Goal: Task Accomplishment & Management: Use online tool/utility

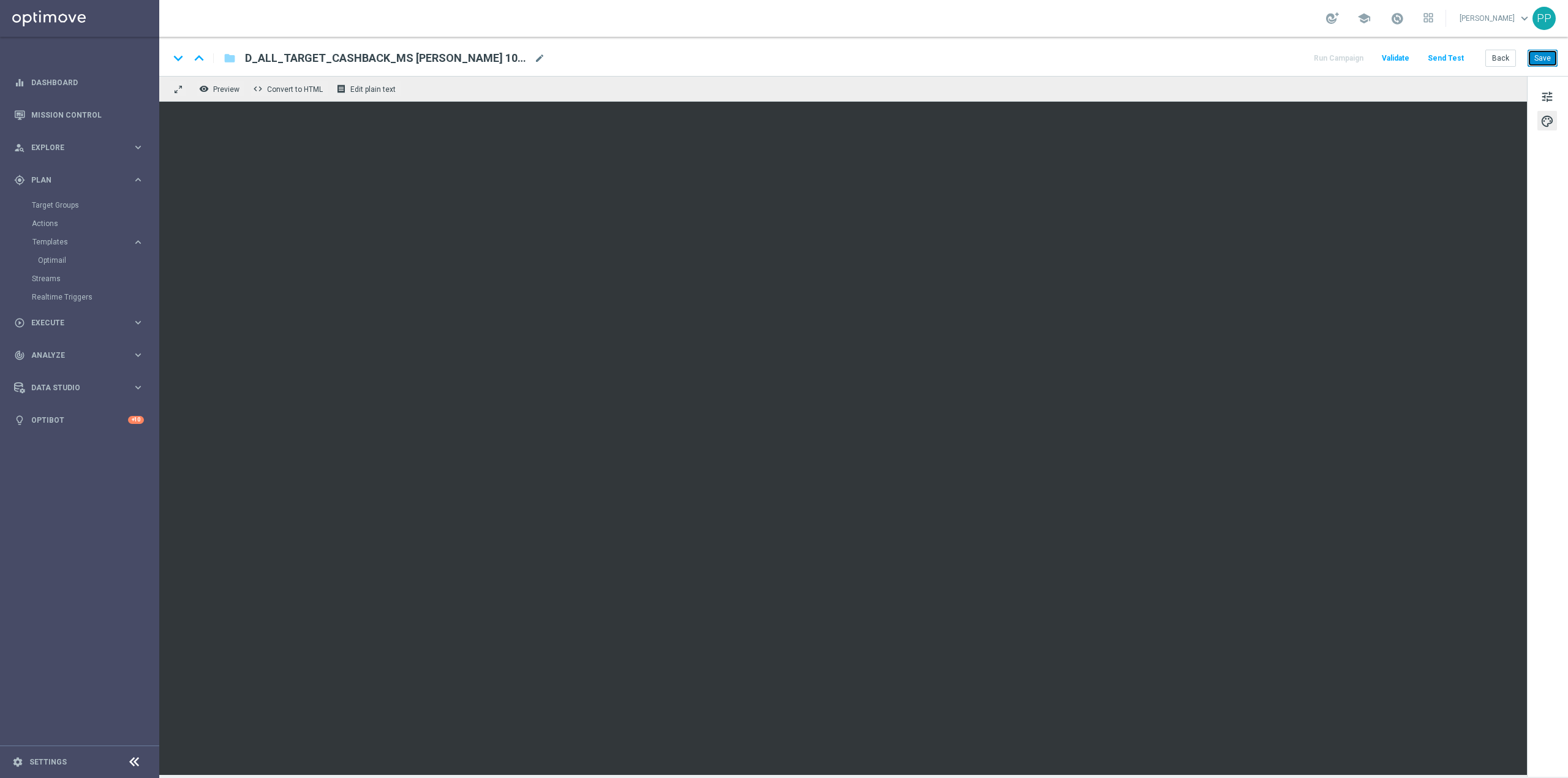
click at [1547, 59] on button "Save" at bounding box center [1543, 58] width 30 height 18
click at [1554, 94] on button "tune" at bounding box center [1547, 95] width 19 height 19
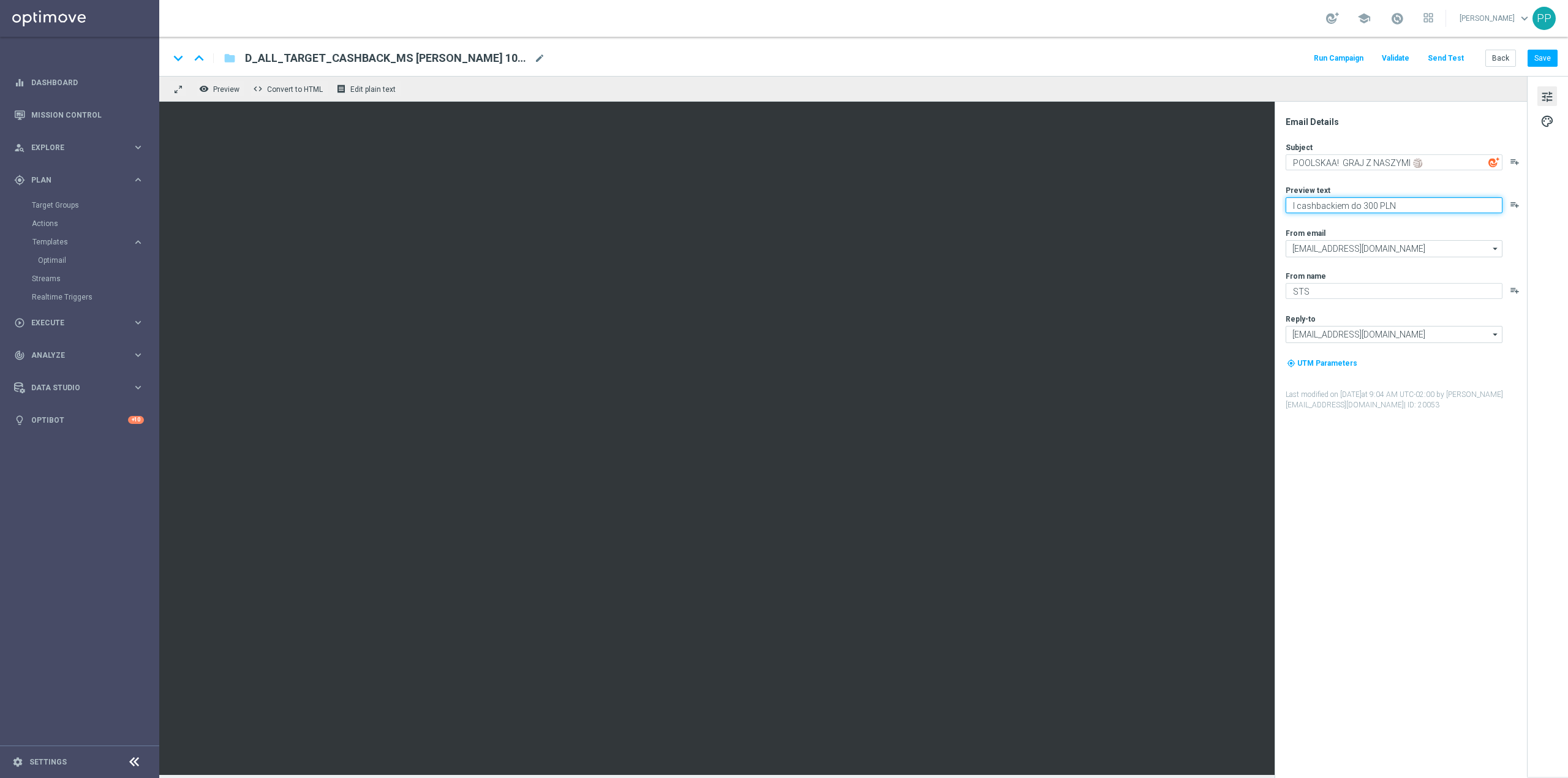
click at [1331, 207] on textarea "I cashbackiem do 300 PLN" at bounding box center [1393, 205] width 216 height 16
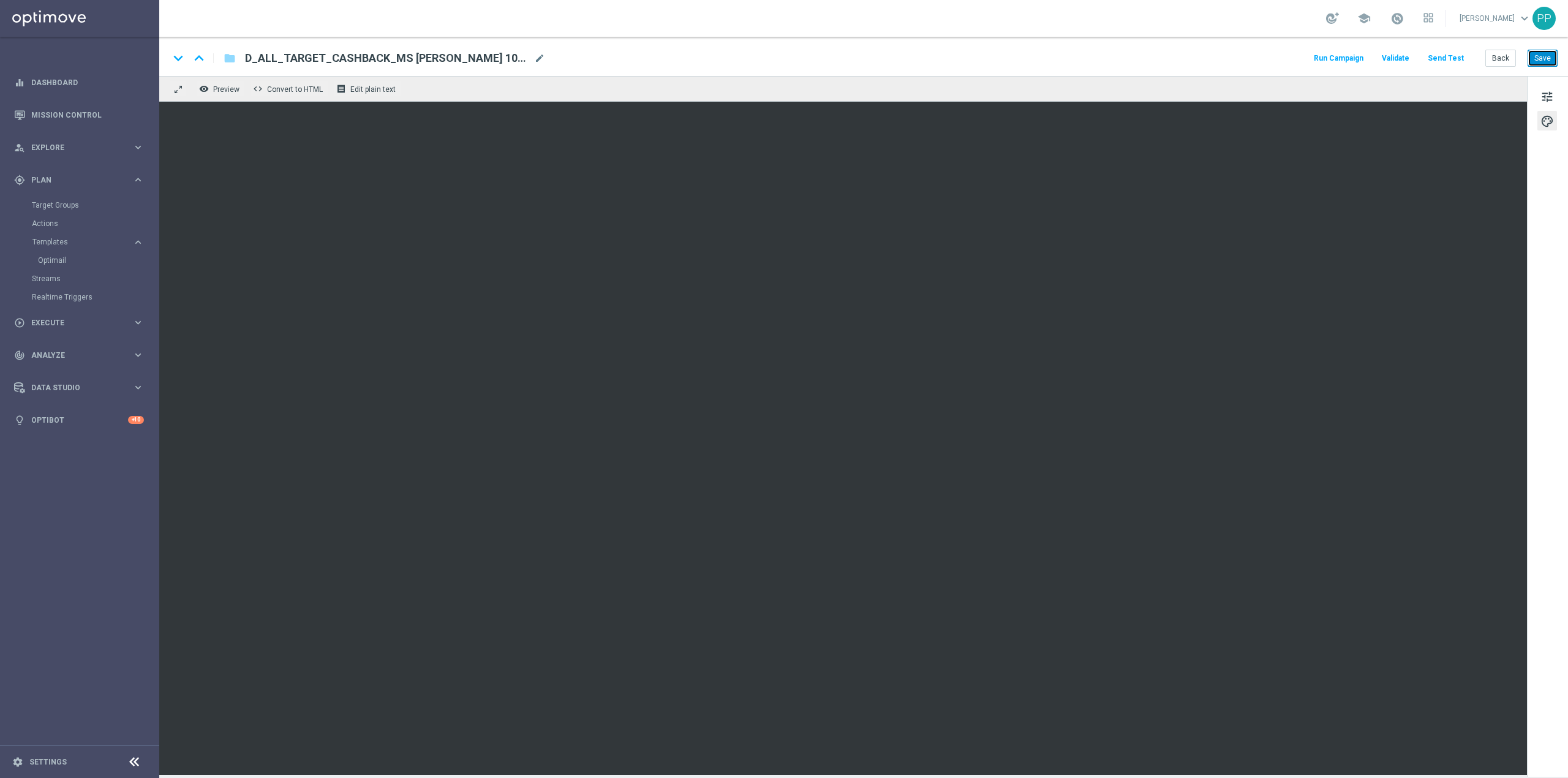
click at [1539, 56] on button "Save" at bounding box center [1543, 58] width 30 height 18
click at [1441, 56] on button "Send Test" at bounding box center [1446, 58] width 40 height 17
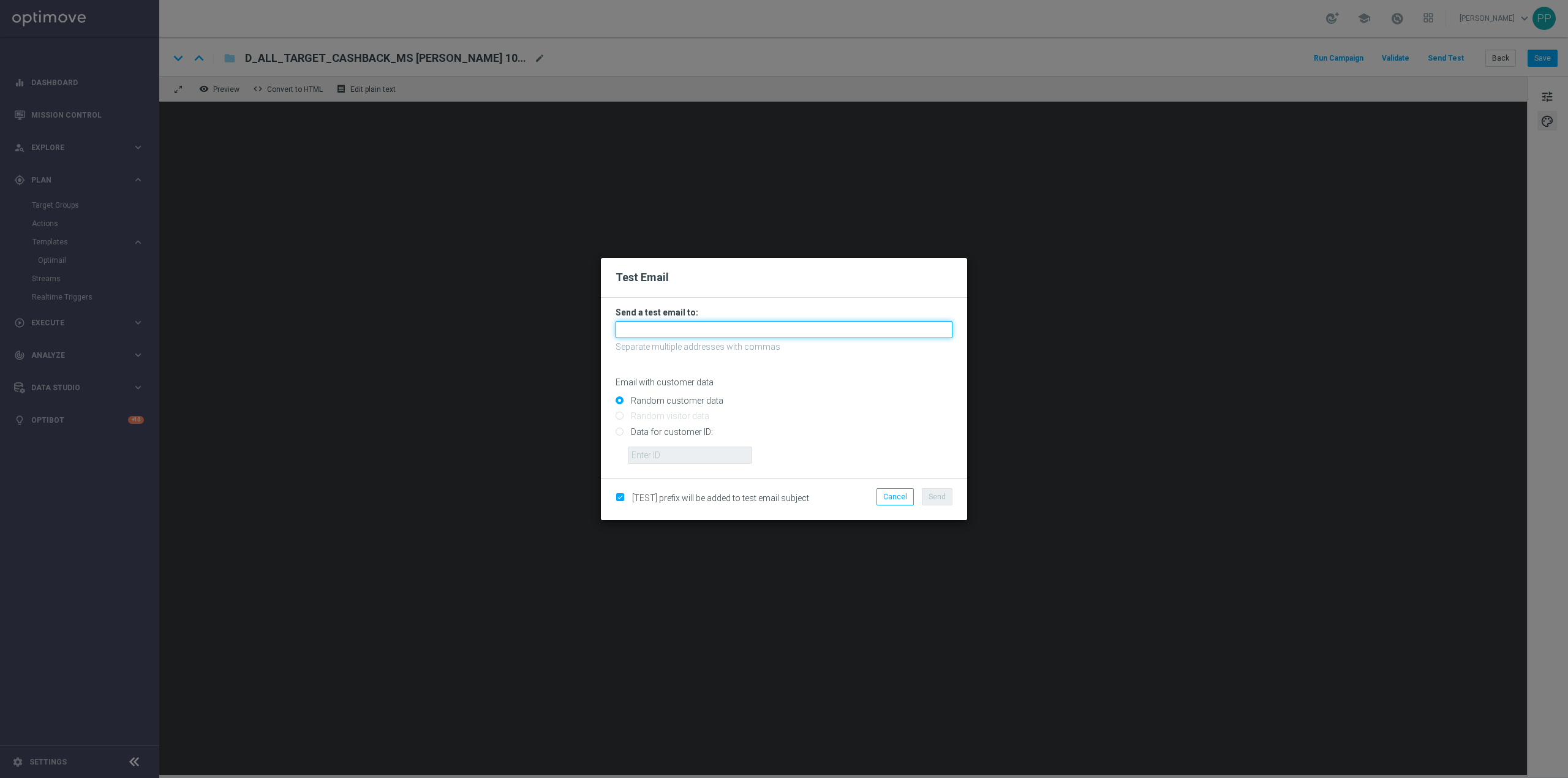
click at [756, 337] on input "text" at bounding box center [784, 329] width 337 height 18
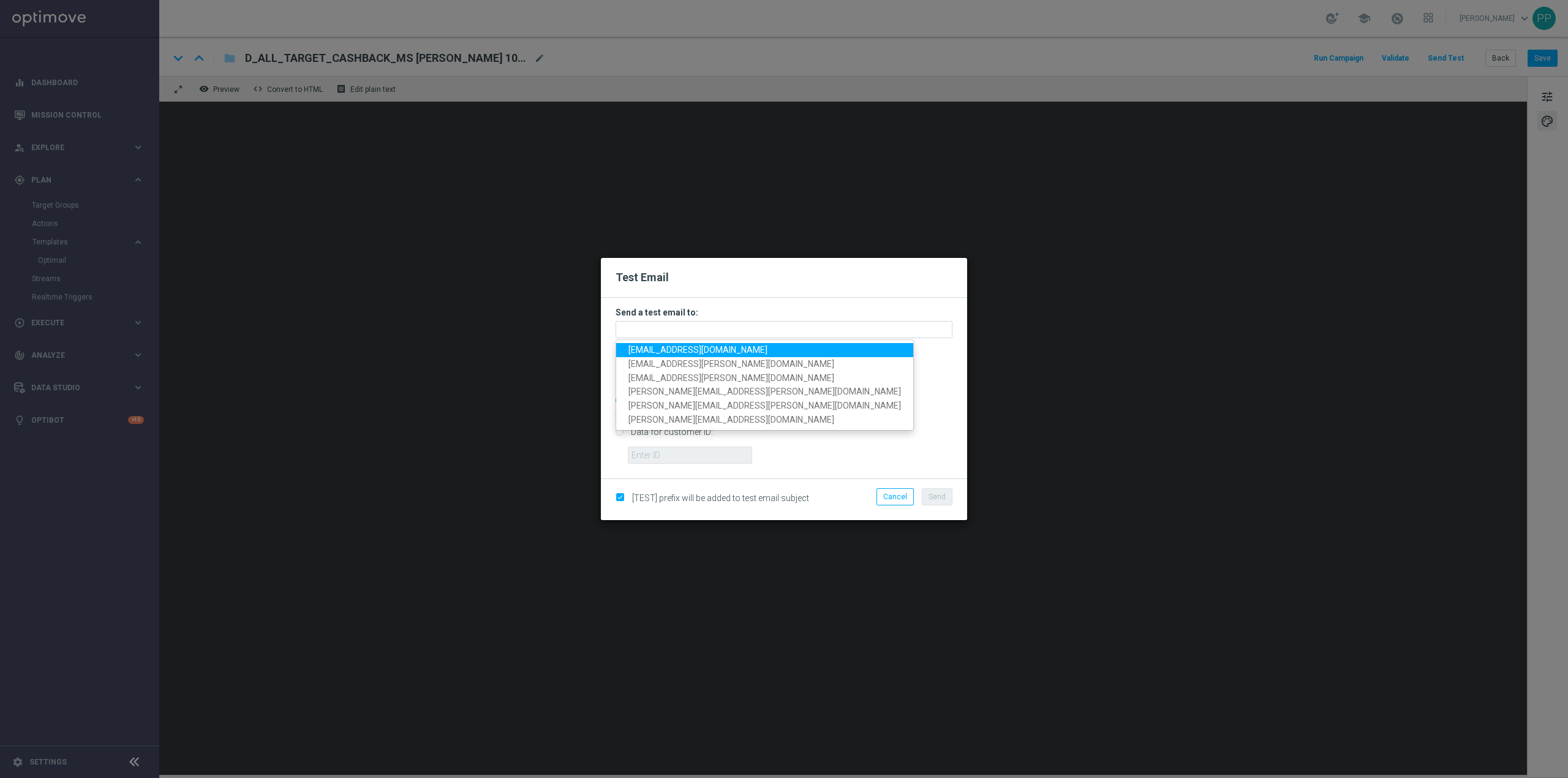
click at [701, 345] on span "[EMAIL_ADDRESS][DOMAIN_NAME]" at bounding box center [698, 350] width 139 height 10
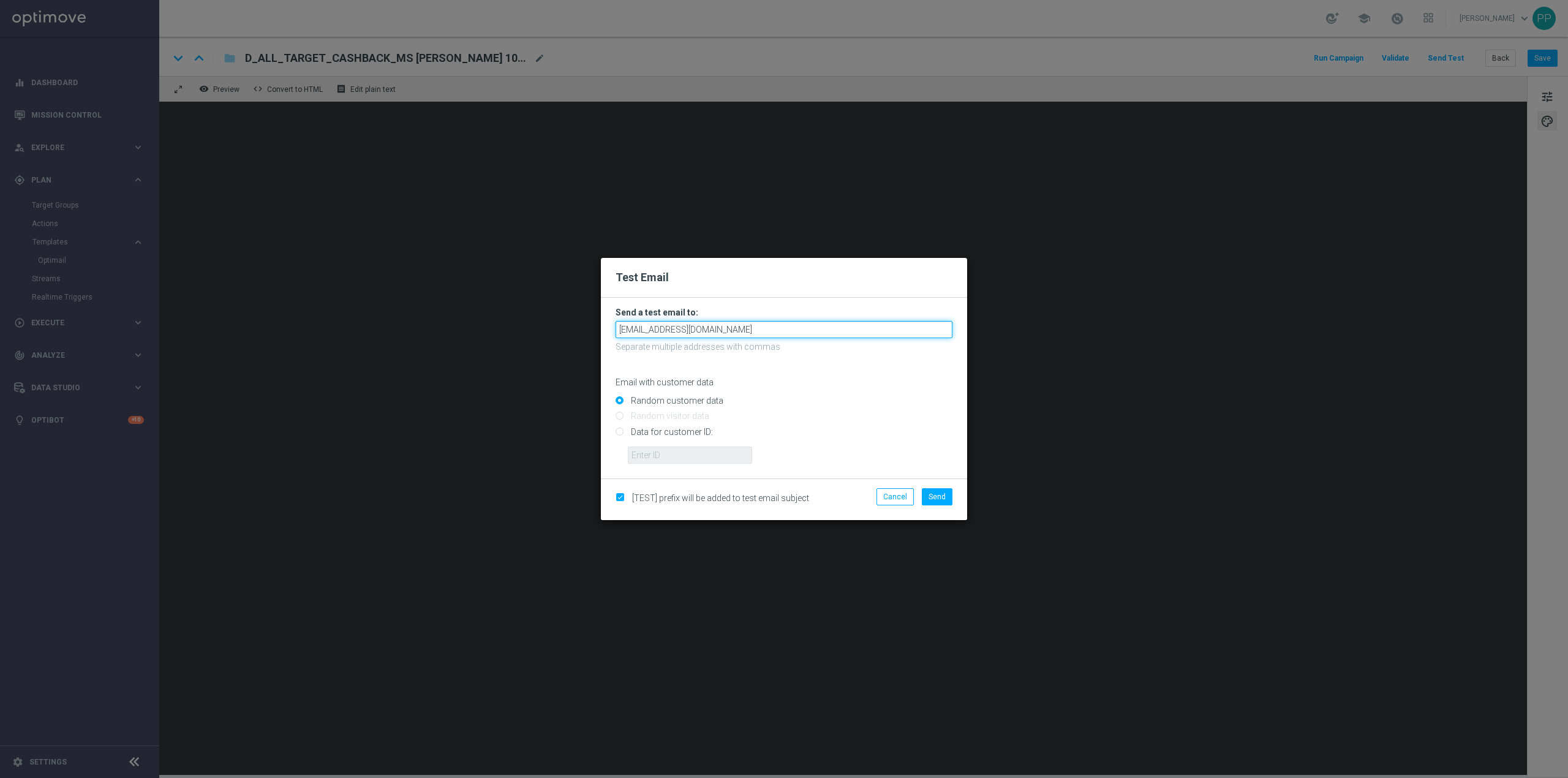
click at [743, 329] on input "[EMAIL_ADDRESS][DOMAIN_NAME]" at bounding box center [784, 329] width 337 height 18
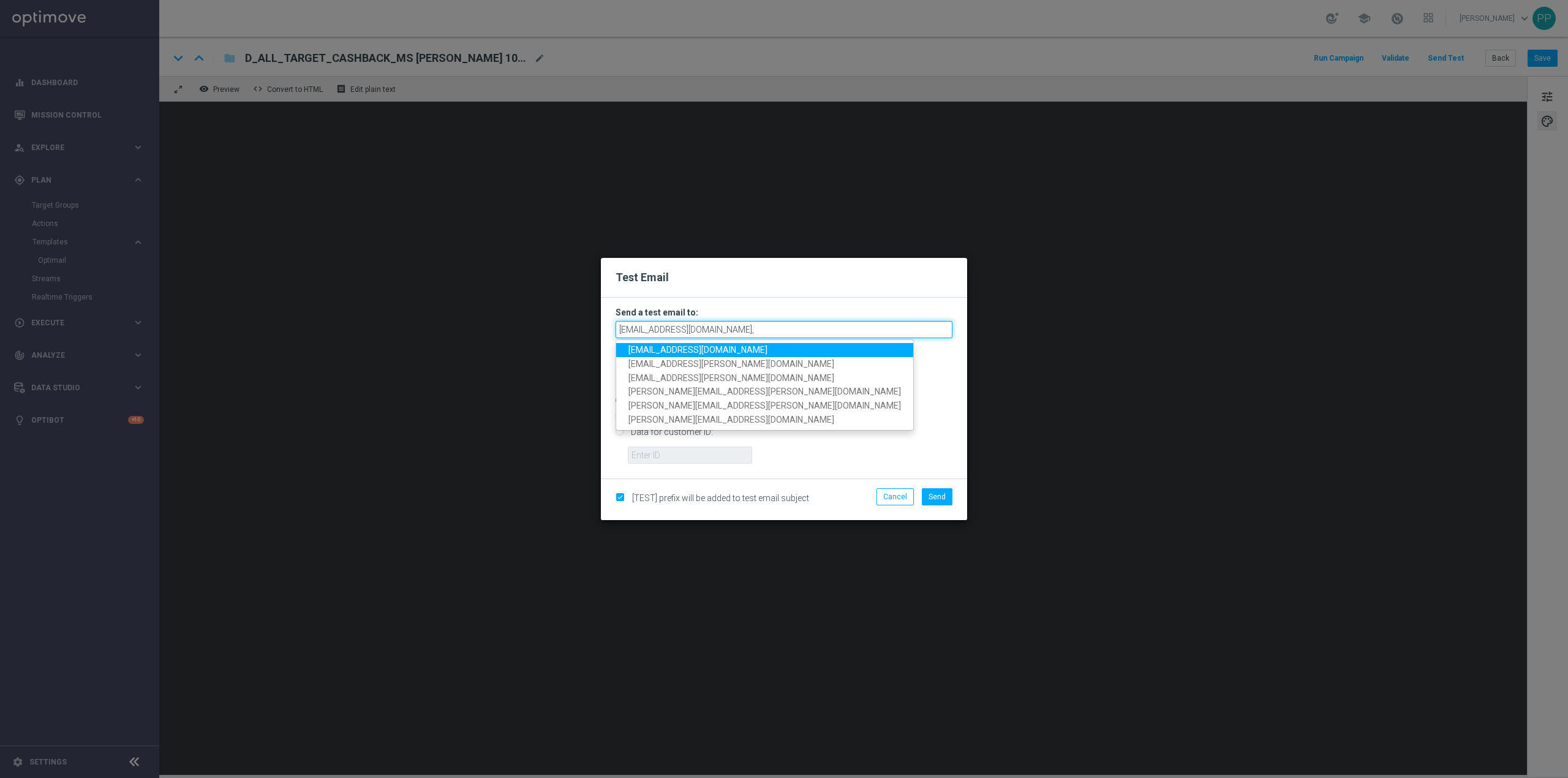
click at [739, 329] on input "[EMAIL_ADDRESS][DOMAIN_NAME]," at bounding box center [784, 329] width 337 height 18
type input "[EMAIL_ADDRESS][DOMAIN_NAME]"
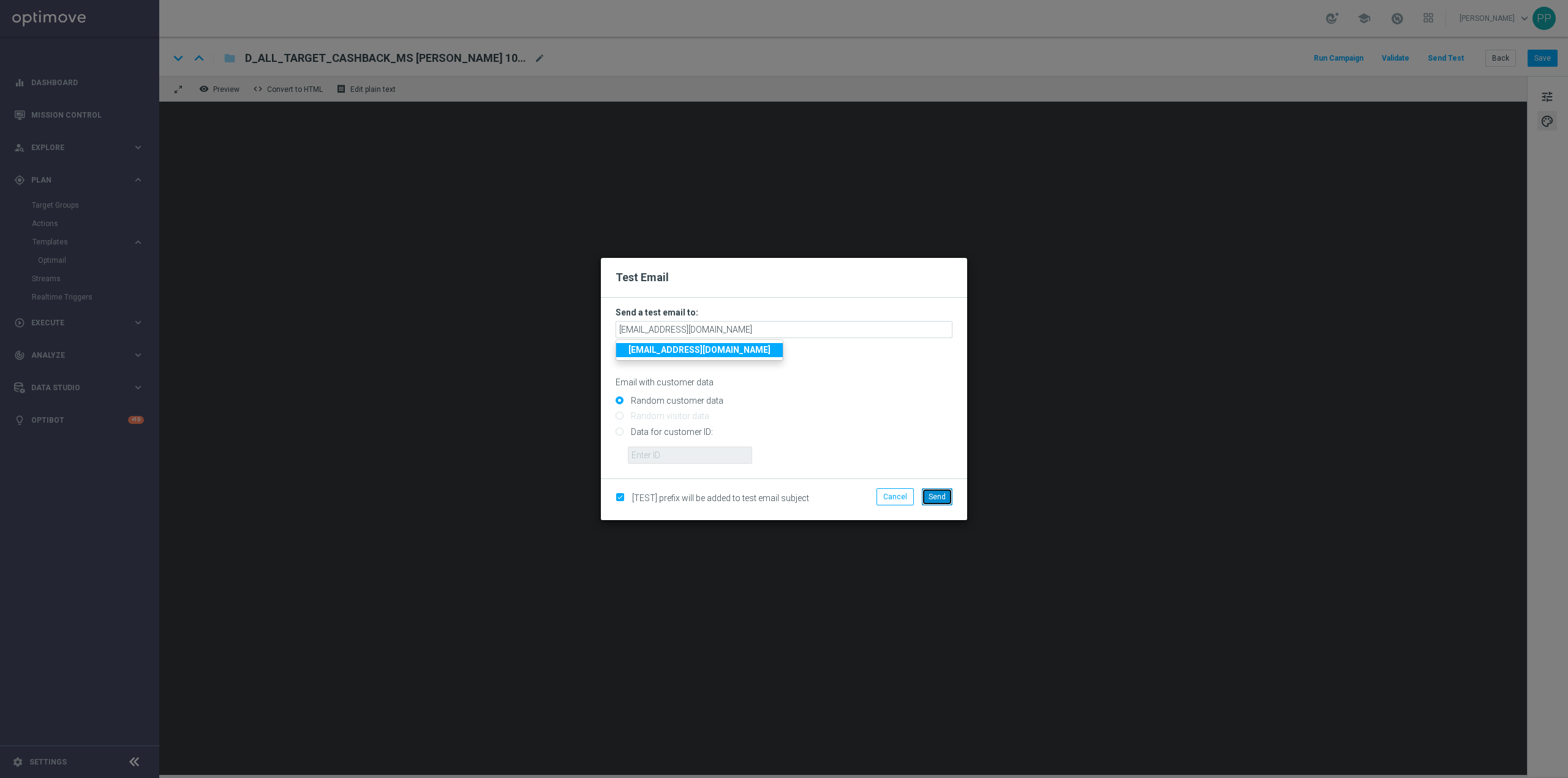
click at [948, 498] on button "Send" at bounding box center [937, 496] width 31 height 18
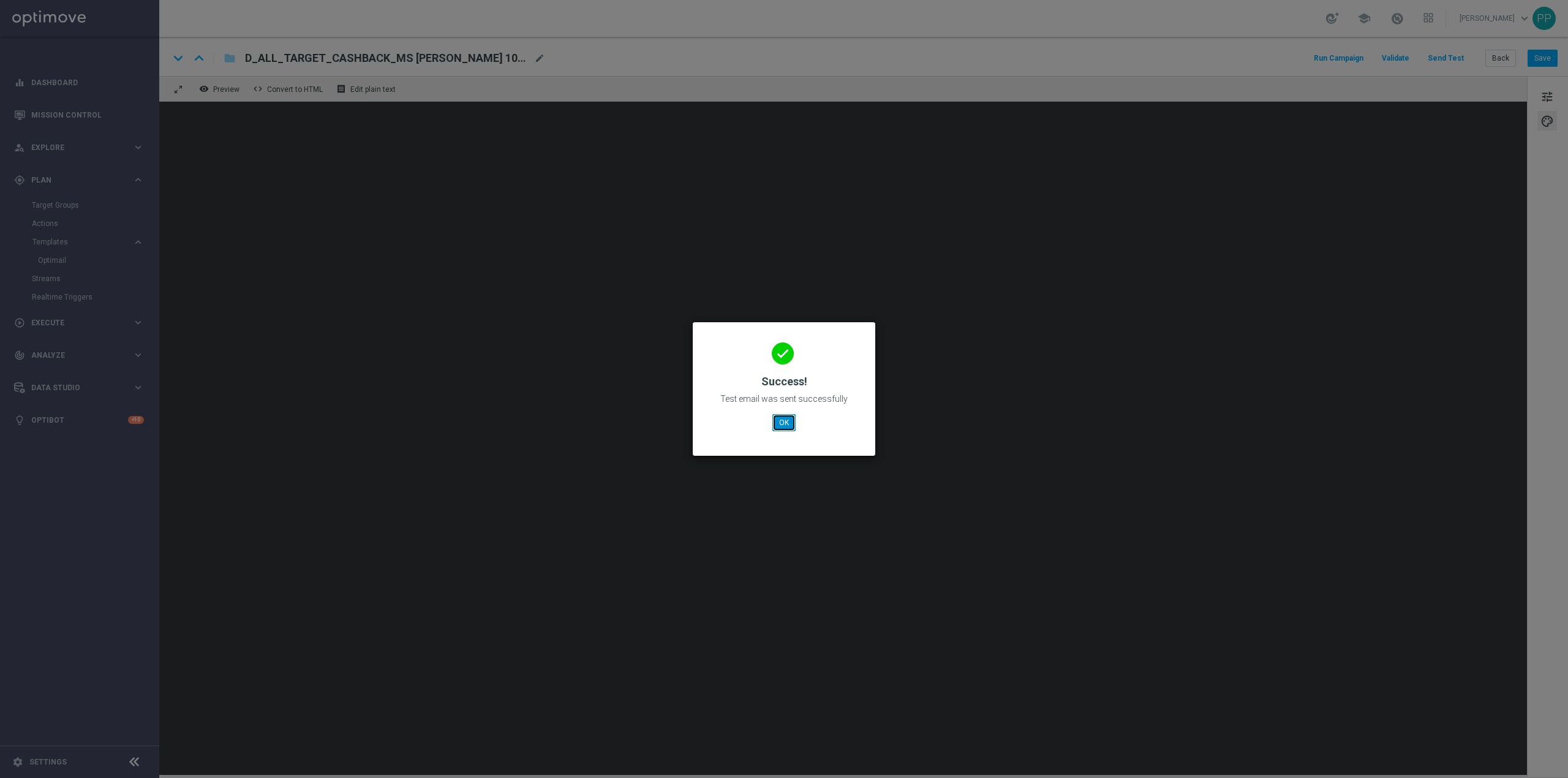
click at [786, 422] on button "OK" at bounding box center [784, 422] width 23 height 18
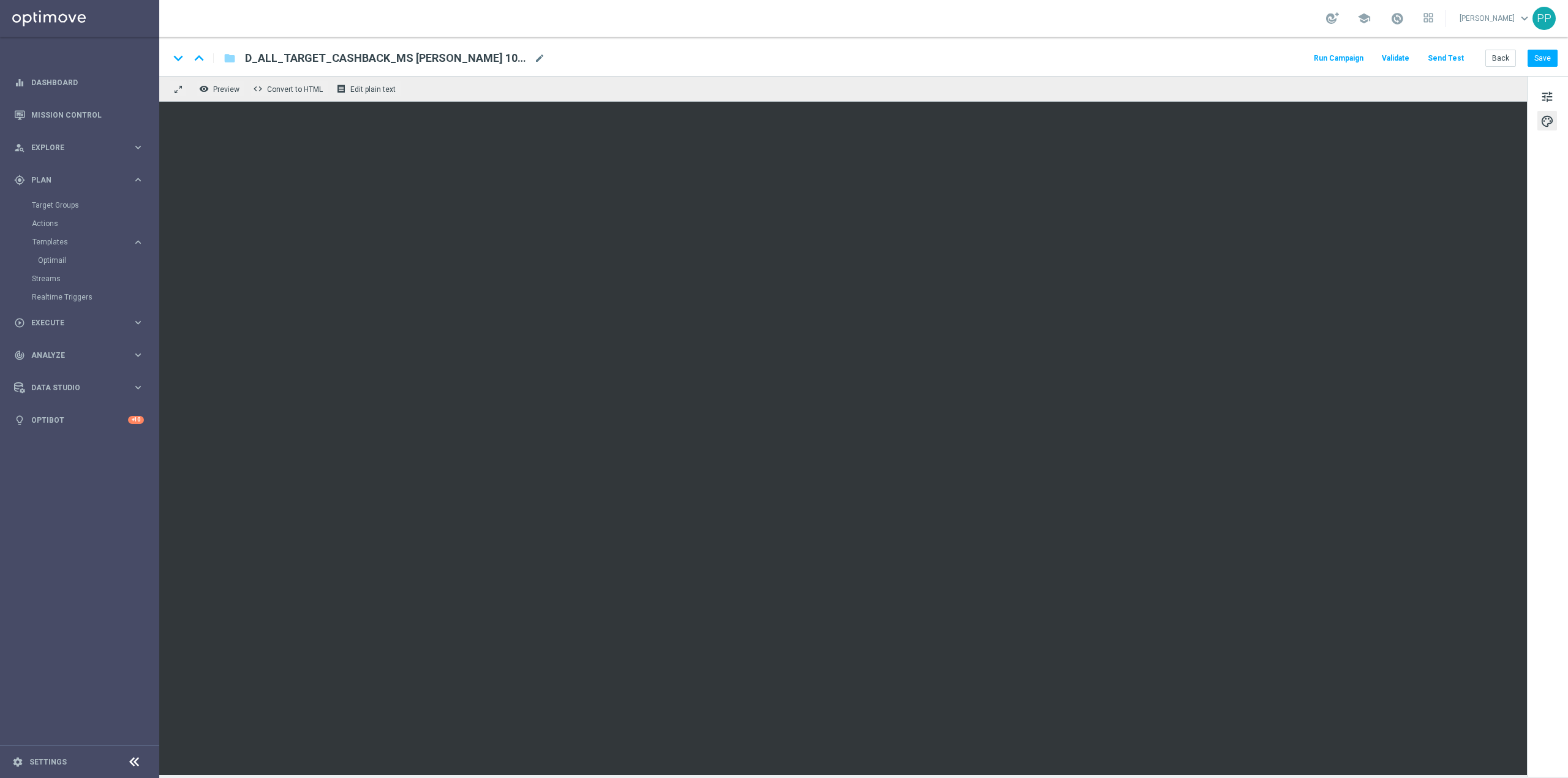
click at [1456, 57] on button "Send Test" at bounding box center [1446, 58] width 40 height 17
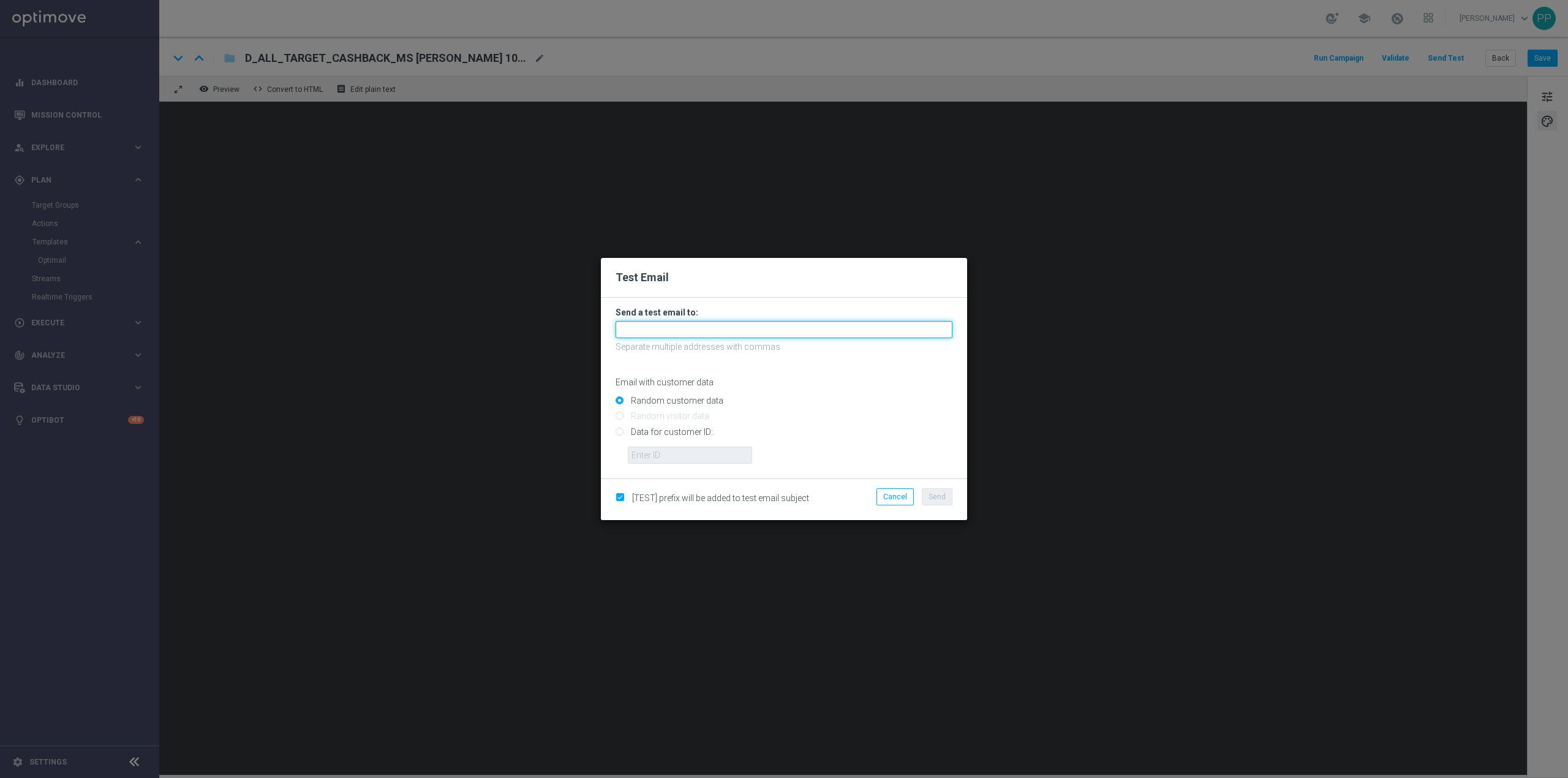
click at [811, 331] on input "text" at bounding box center [784, 329] width 337 height 18
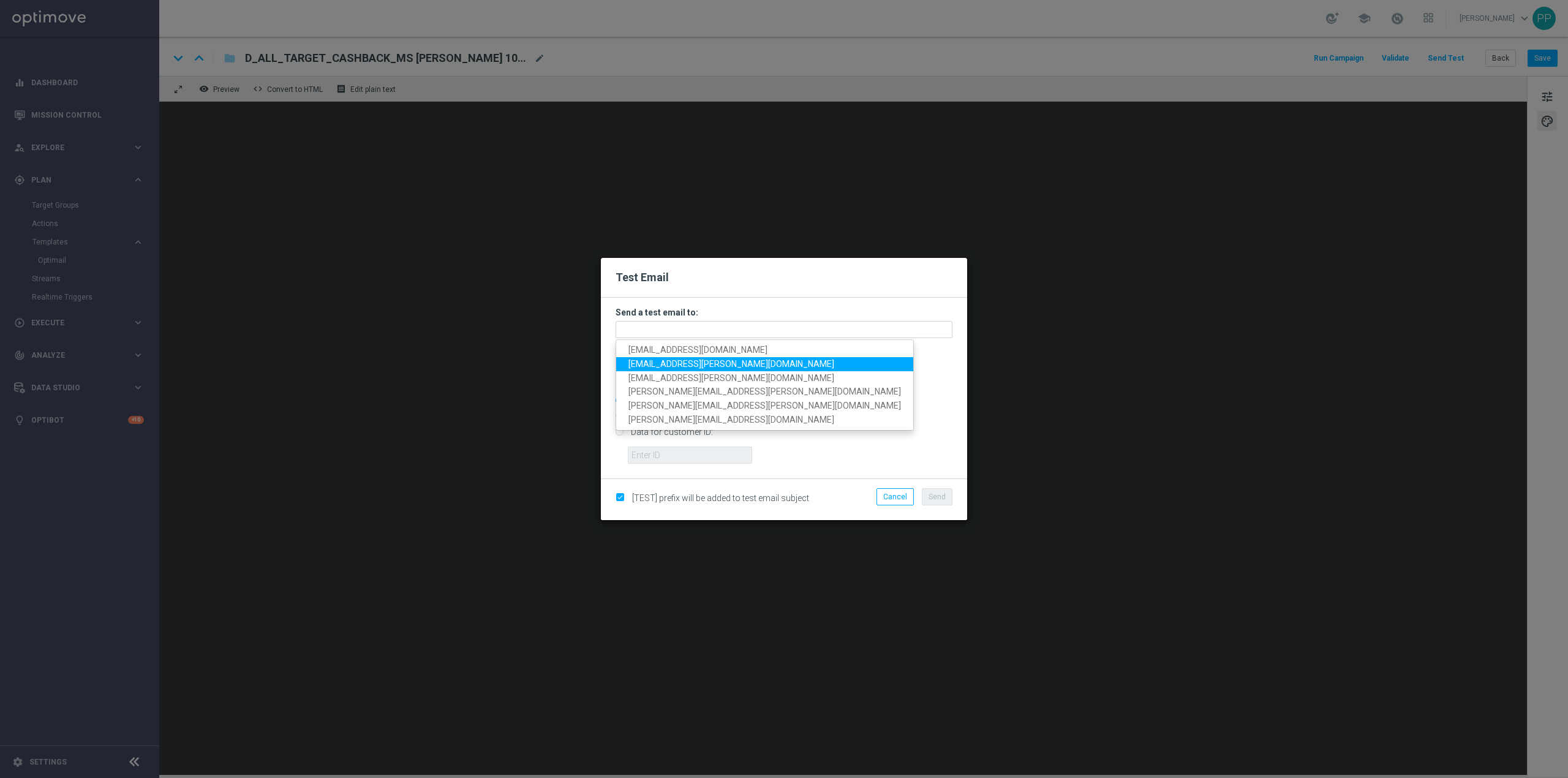
click at [721, 368] on span "[EMAIL_ADDRESS][PERSON_NAME][DOMAIN_NAME]" at bounding box center [731, 364] width 206 height 10
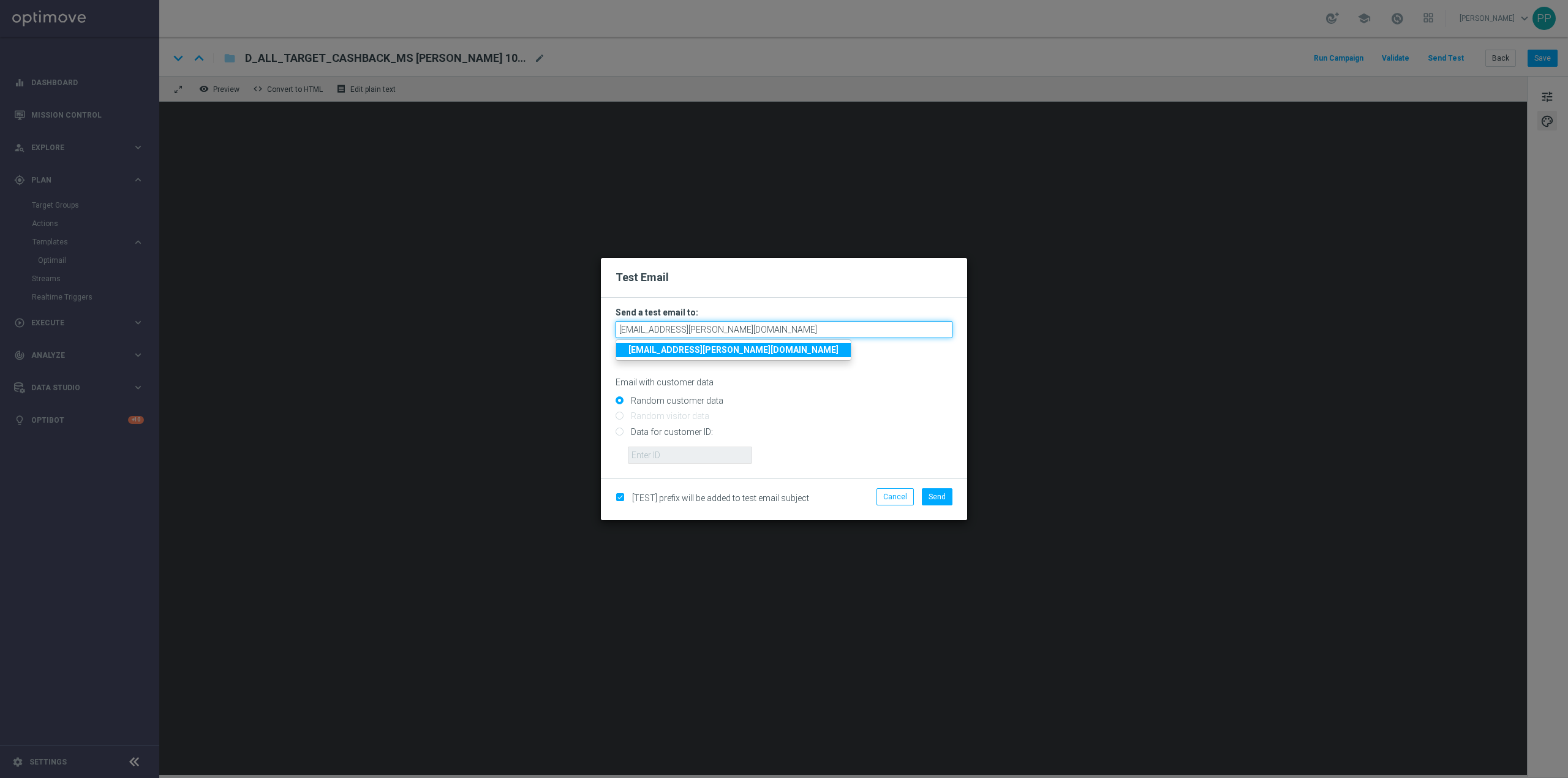
click at [735, 329] on input "[EMAIL_ADDRESS][PERSON_NAME][DOMAIN_NAME]" at bounding box center [784, 329] width 337 height 18
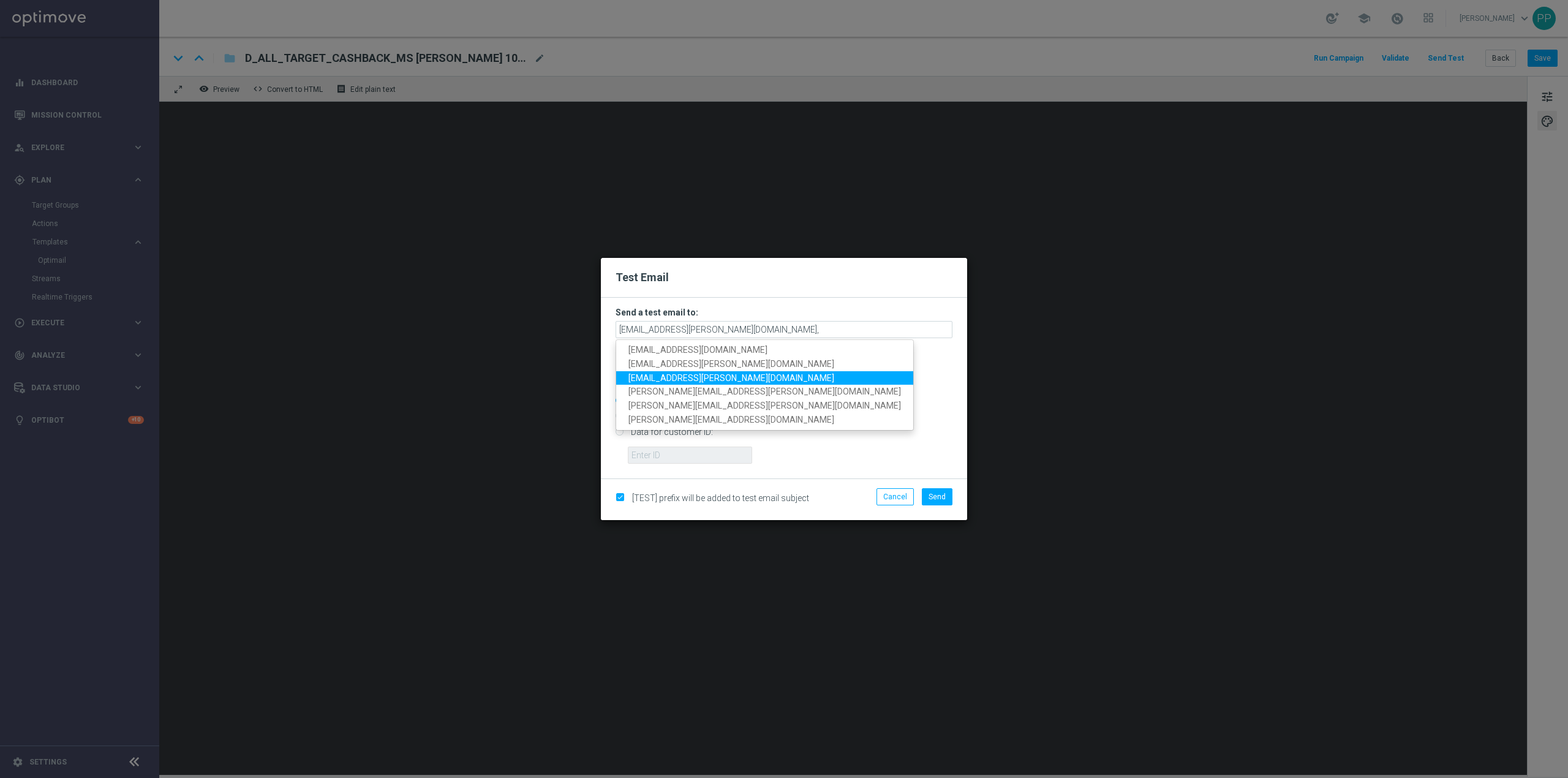
click at [715, 380] on span "[EMAIL_ADDRESS][PERSON_NAME][DOMAIN_NAME]" at bounding box center [731, 378] width 206 height 10
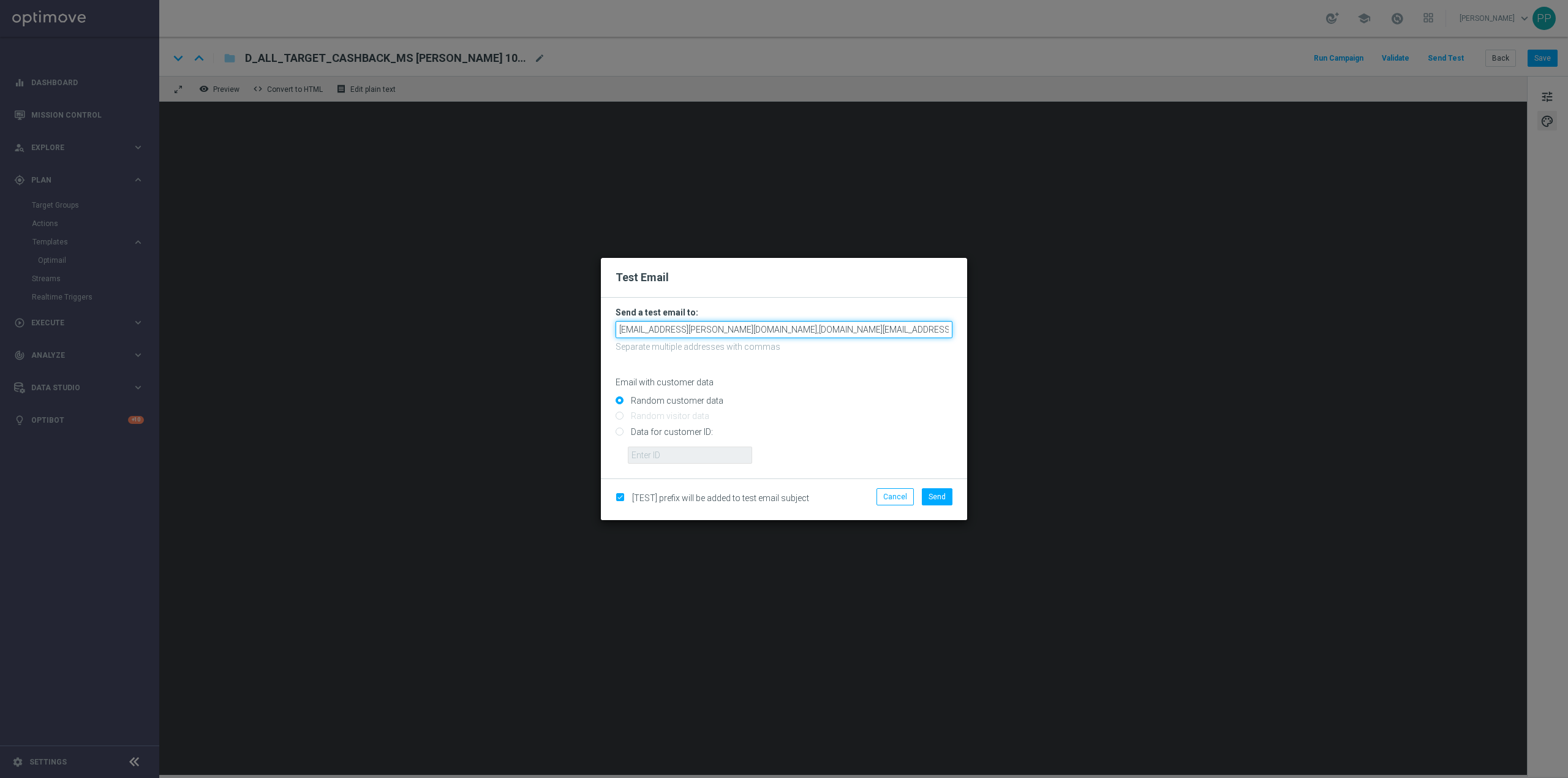
click at [812, 329] on input "[EMAIL_ADDRESS][PERSON_NAME][DOMAIN_NAME],[DOMAIN_NAME][EMAIL_ADDRESS][PERSON_N…" at bounding box center [784, 329] width 337 height 18
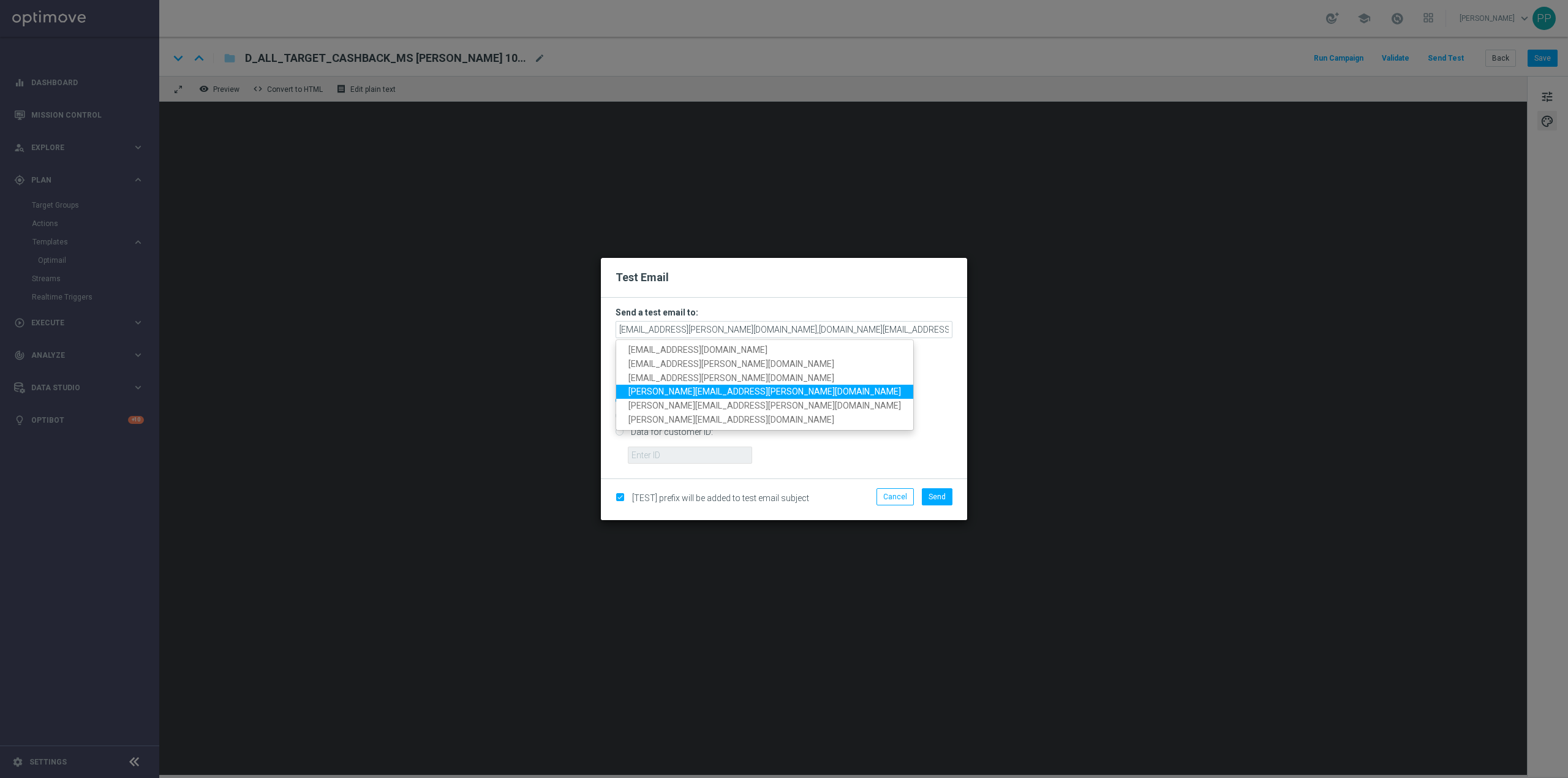
click at [715, 392] on span "[PERSON_NAME][EMAIL_ADDRESS][PERSON_NAME][DOMAIN_NAME]" at bounding box center [765, 391] width 272 height 10
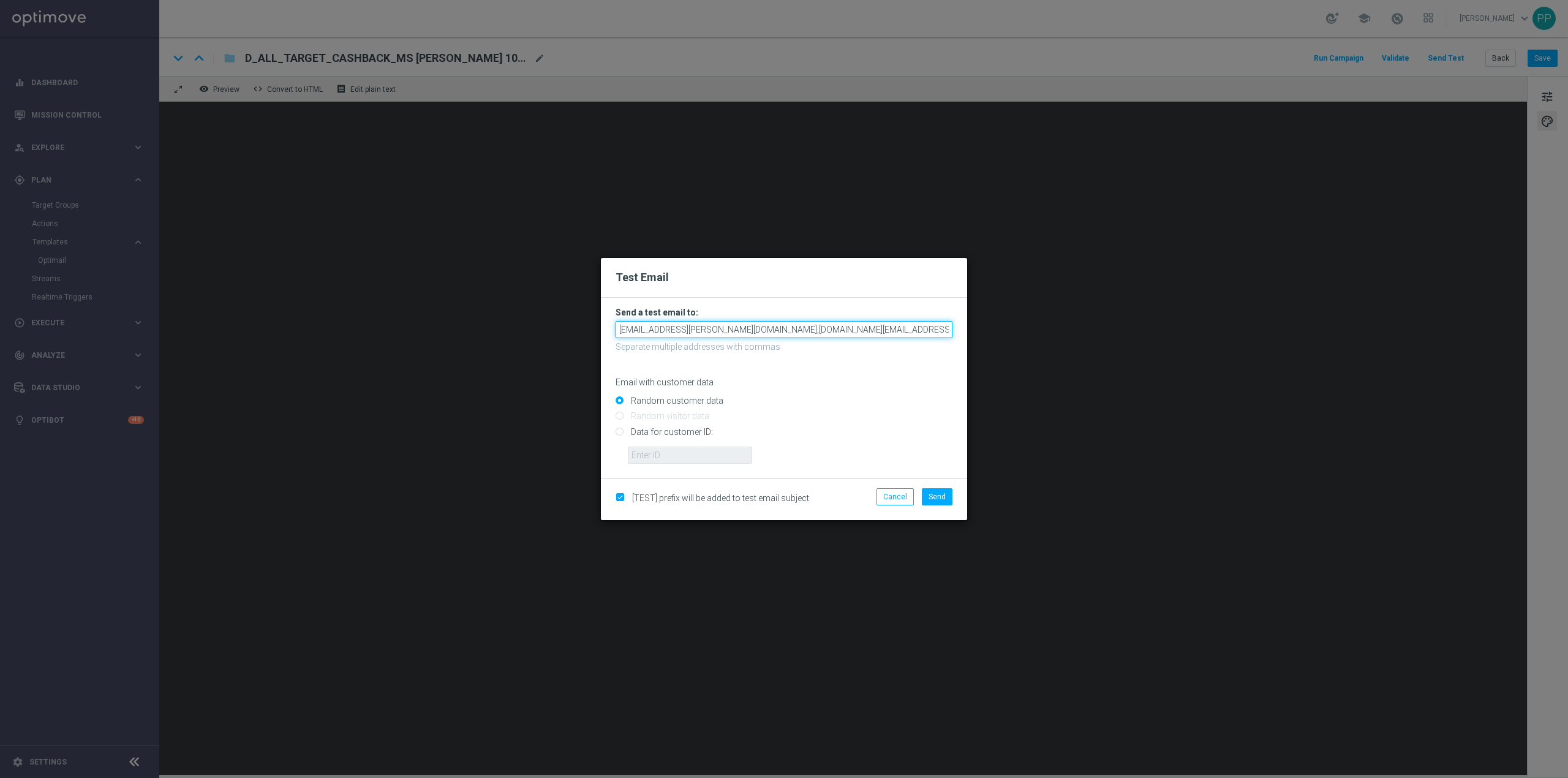
click at [904, 327] on input "[EMAIL_ADDRESS][PERSON_NAME][DOMAIN_NAME],[DOMAIN_NAME][EMAIL_ADDRESS][PERSON_N…" at bounding box center [784, 329] width 337 height 18
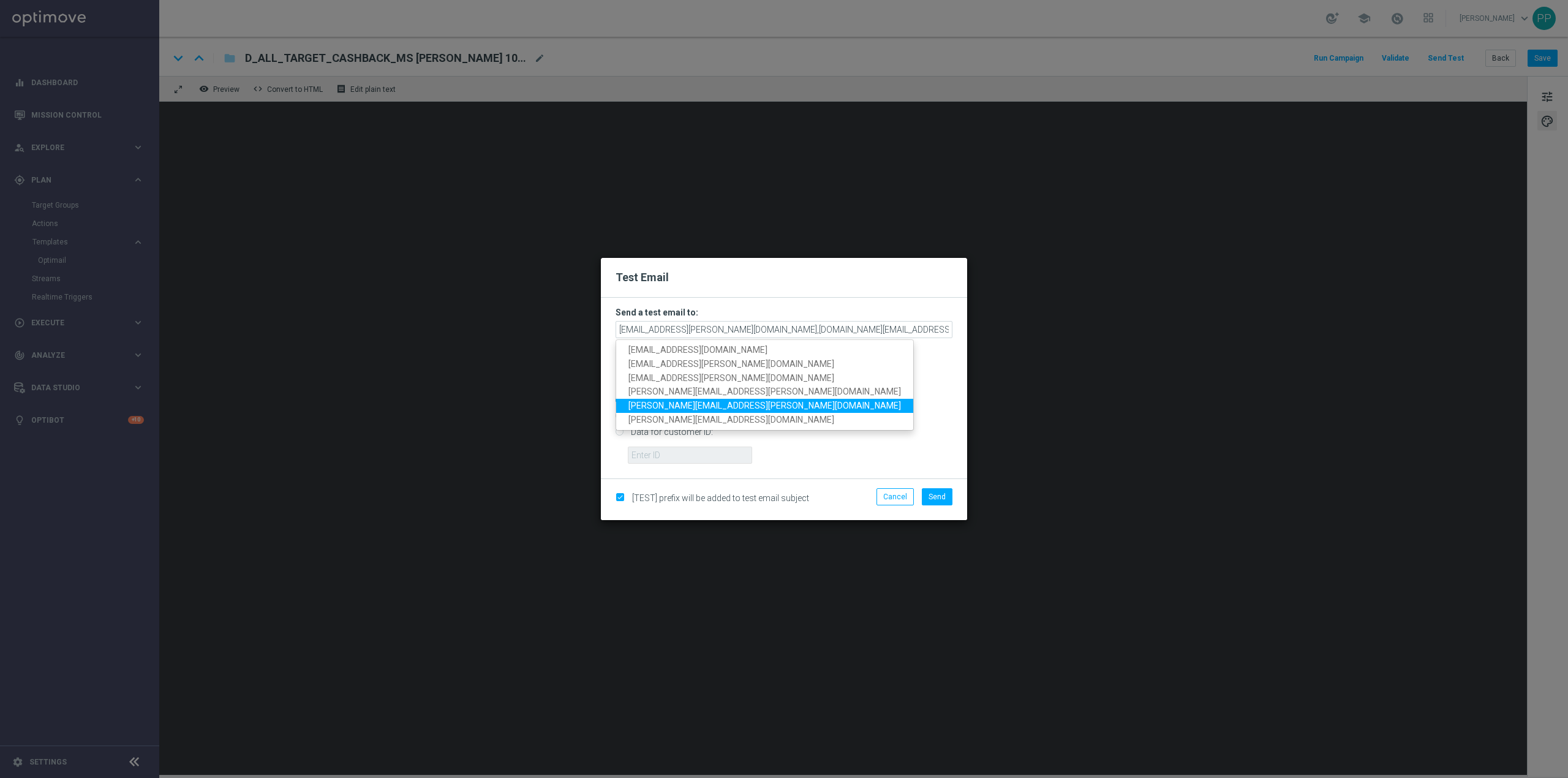
click at [721, 408] on span "[PERSON_NAME][EMAIL_ADDRESS][PERSON_NAME][DOMAIN_NAME]" at bounding box center [765, 405] width 272 height 10
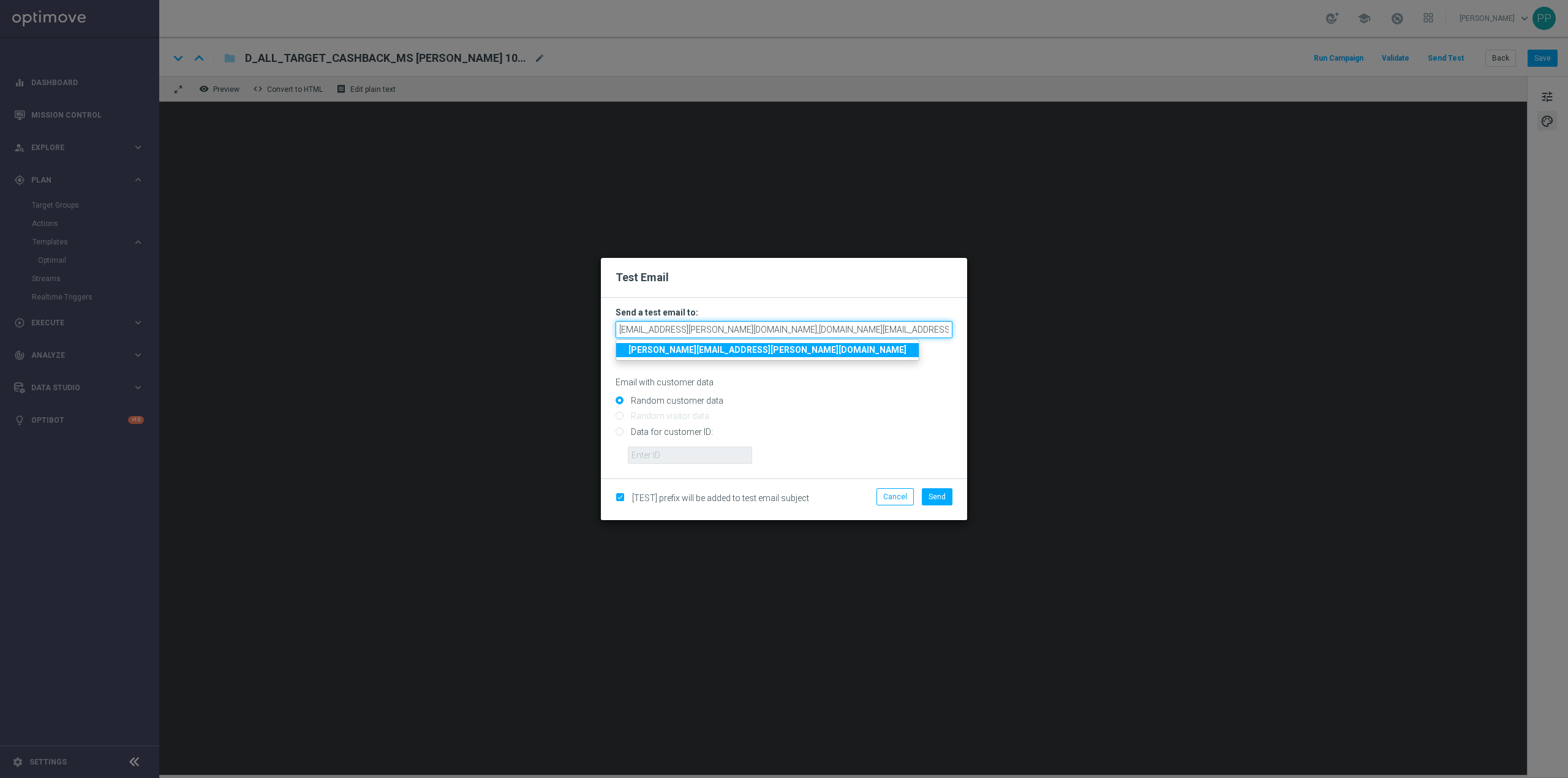
scroll to position [0, 55]
drag, startPoint x: 846, startPoint y: 331, endPoint x: 948, endPoint y: 329, distance: 102.0
click at [971, 327] on modal-container "Test Email Send a test email to: [EMAIL_ADDRESS][PERSON_NAME][DOMAIN_NAME],[DOM…" at bounding box center [784, 389] width 1568 height 778
click at [947, 329] on input "[EMAIL_ADDRESS][PERSON_NAME][DOMAIN_NAME],[DOMAIN_NAME][EMAIL_ADDRESS][PERSON_N…" at bounding box center [784, 329] width 337 height 18
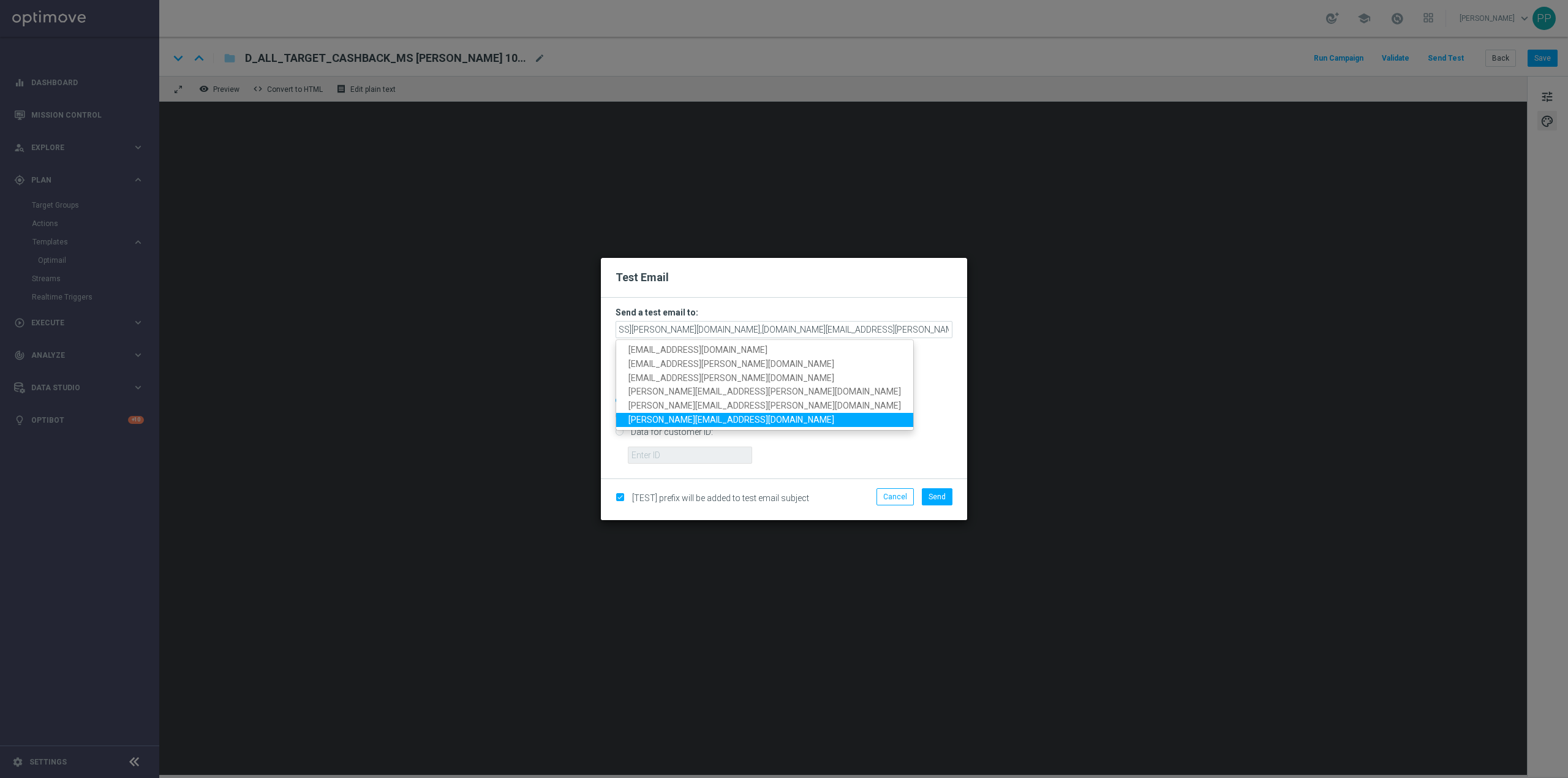
click at [704, 414] on span "[PERSON_NAME][EMAIL_ADDRESS][DOMAIN_NAME]" at bounding box center [731, 420] width 206 height 10
type input "[EMAIL_ADDRESS][PERSON_NAME][DOMAIN_NAME],[DOMAIN_NAME][EMAIL_ADDRESS][PERSON_N…"
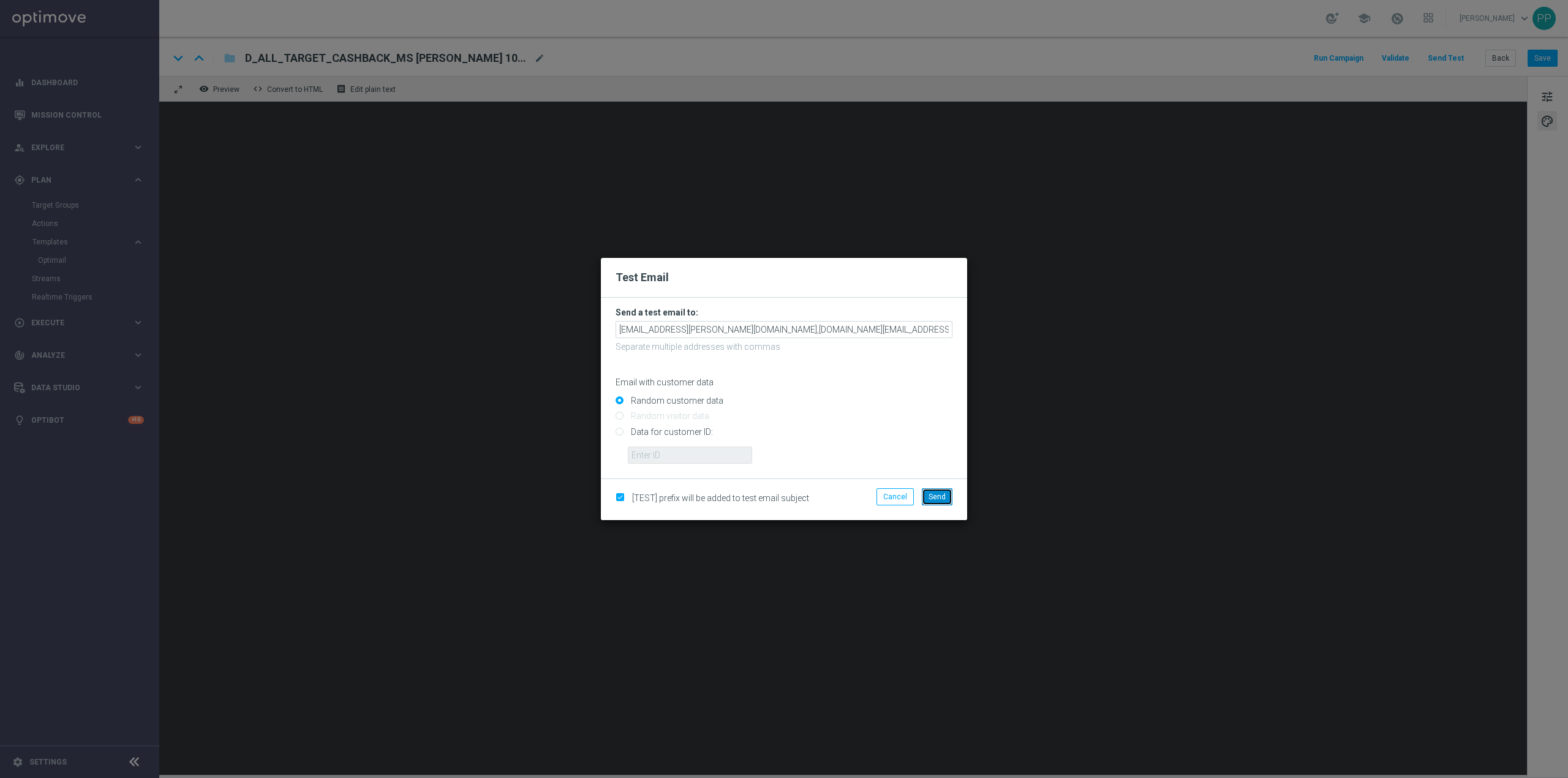
click at [937, 500] on span "Send" at bounding box center [937, 496] width 18 height 8
